Goal: Information Seeking & Learning: Learn about a topic

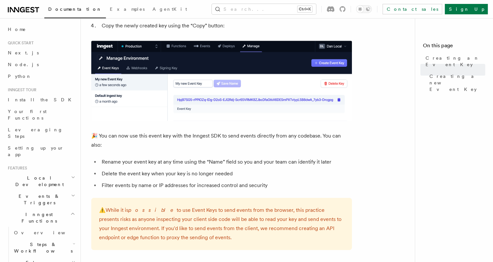
scroll to position [364, 0]
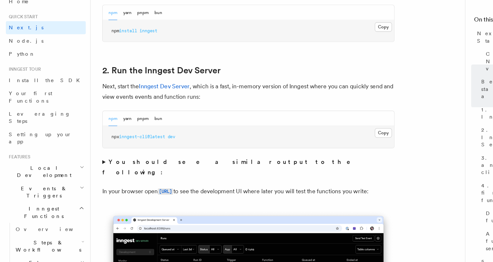
scroll to position [399, 0]
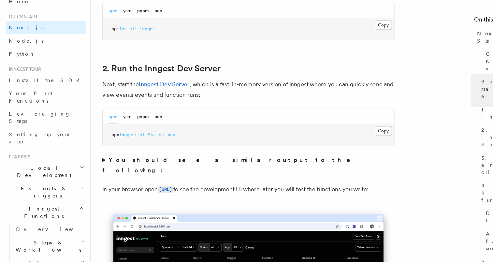
click at [96, 167] on summary "You should see a similar output to the following:" at bounding box center [221, 175] width 261 height 18
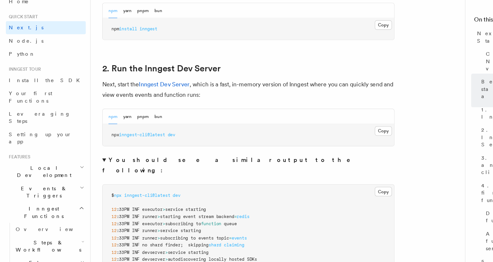
click at [93, 170] on summary "You should see a similar output to the following:" at bounding box center [221, 175] width 261 height 18
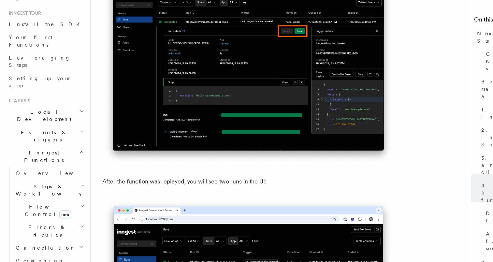
scroll to position [2922, 0]
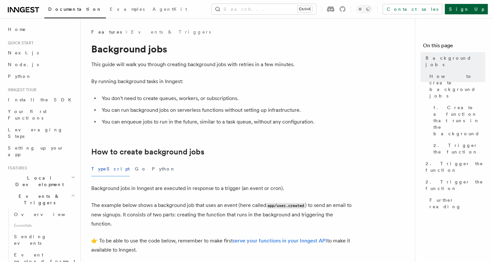
click at [474, 12] on link "Sign Up" at bounding box center [466, 9] width 43 height 10
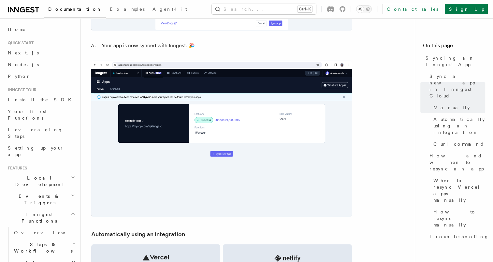
scroll to position [899, 0]
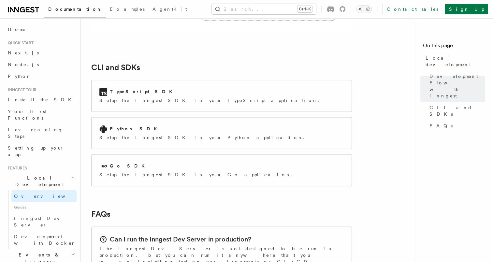
scroll to position [830, 0]
click at [160, 80] on div "TypeScript SDK Setup the Inngest SDK in your TypeScript application." at bounding box center [222, 95] width 260 height 31
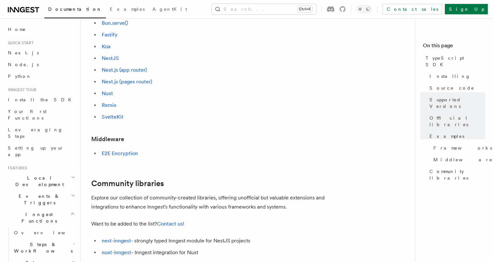
scroll to position [332, 0]
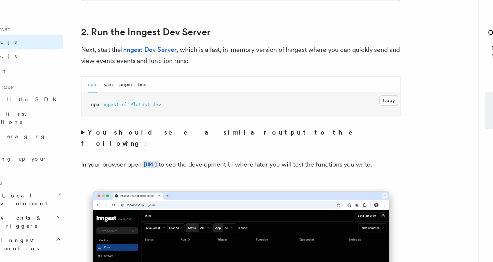
scroll to position [443, 0]
click at [342, 99] on button "Copy Copied" at bounding box center [341, 100] width 15 height 8
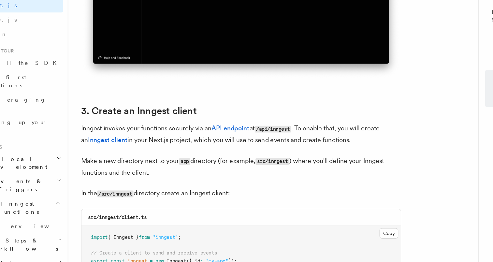
scroll to position [708, 0]
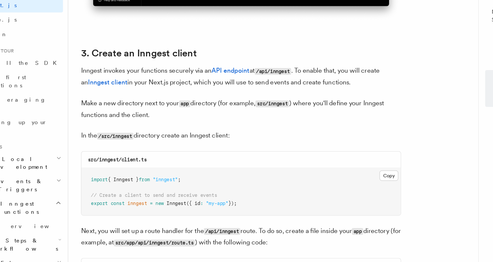
click at [144, 178] on code "src/inngest/client.ts" at bounding box center [121, 178] width 48 height 5
click at [115, 179] on code "src/inngest/client.ts" at bounding box center [121, 178] width 48 height 5
copy code "inngest"
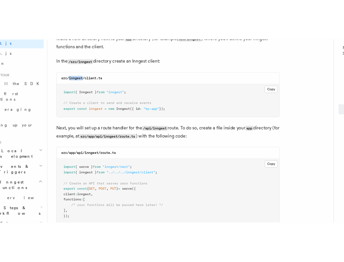
scroll to position [852, 0]
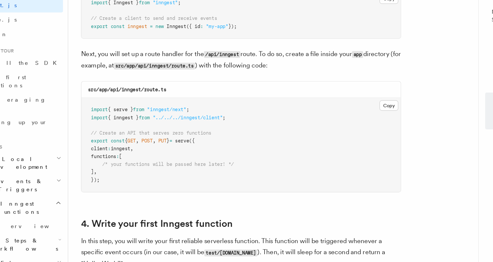
click at [167, 139] on span ""inngest/next"" at bounding box center [161, 137] width 32 height 5
copy span "inngest"
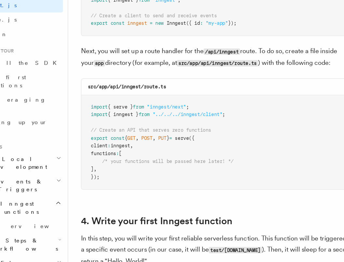
click at [157, 138] on pre "import { serve } from "inngest/next" ; import { inngest } from "../../../innges…" at bounding box center [213, 164] width 242 height 77
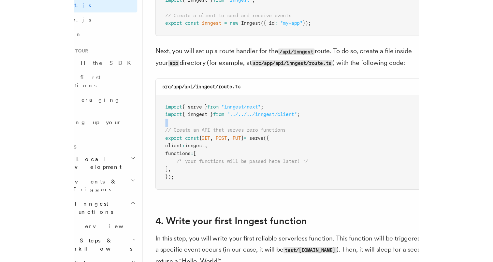
scroll to position [852, 0]
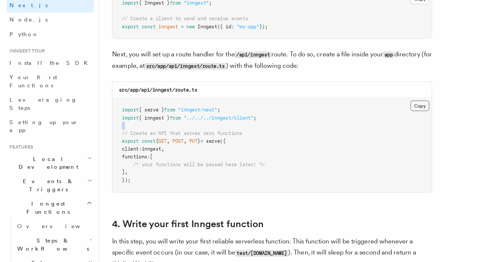
click at [336, 133] on button "Copy Copied" at bounding box center [341, 134] width 15 height 8
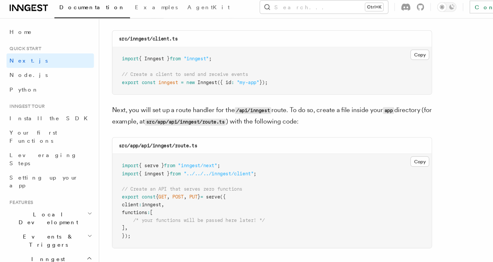
click at [172, 148] on pre "import { serve } from "inngest/next" ; import { inngest } from "../../../innges…" at bounding box center [222, 167] width 260 height 77
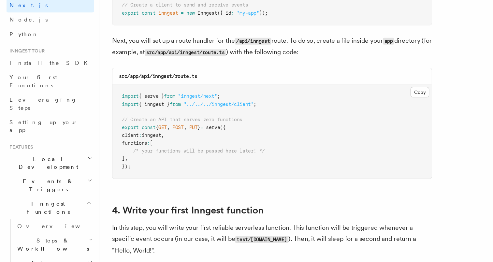
scroll to position [866, 0]
